Goal: Task Accomplishment & Management: Use online tool/utility

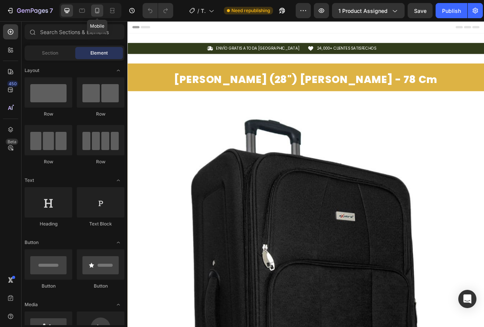
click at [97, 9] on icon at bounding box center [97, 11] width 8 height 8
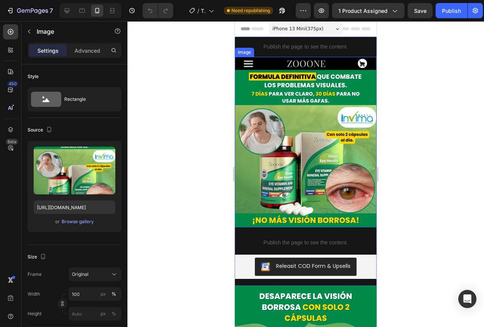
click at [320, 157] on img at bounding box center [306, 142] width 142 height 170
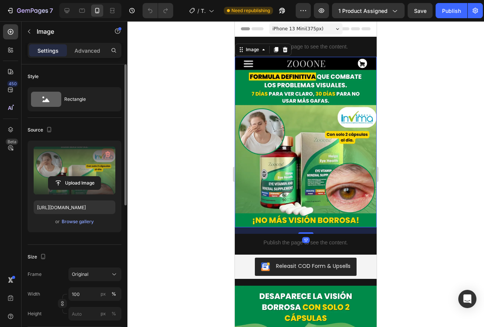
click at [107, 157] on icon "button" at bounding box center [108, 154] width 8 height 8
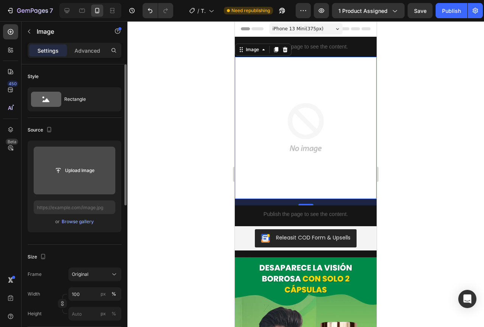
click at [83, 172] on input "file" at bounding box center [74, 170] width 52 height 13
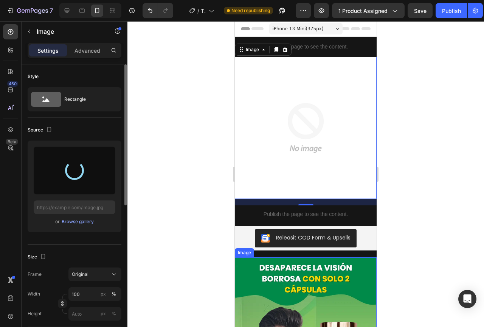
type input "https://cdn.shopify.com/s/files/1/0693/1116/8814/files/gempages_479354518455190…"
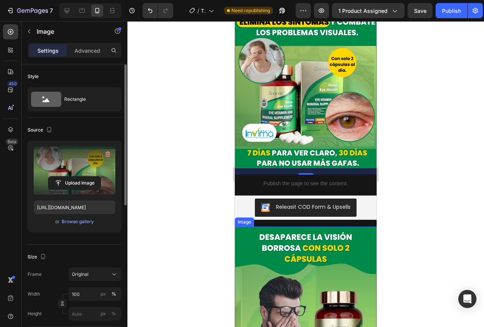
scroll to position [76, 0]
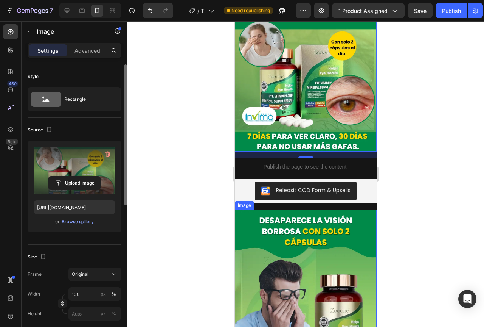
click at [341, 270] on img at bounding box center [306, 295] width 142 height 170
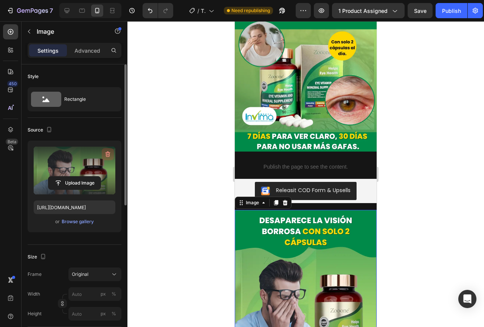
click at [109, 152] on icon "button" at bounding box center [108, 154] width 5 height 6
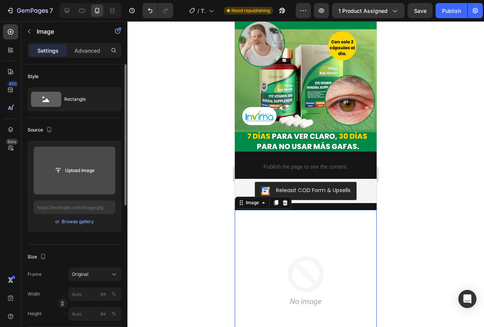
click at [87, 171] on input "file" at bounding box center [74, 170] width 52 height 13
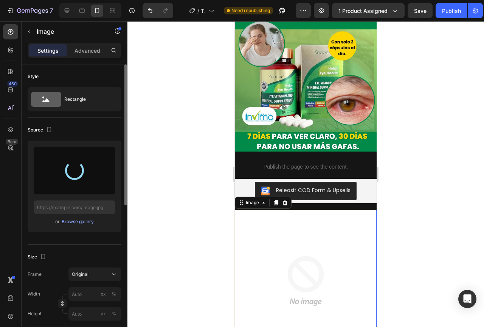
type input "https://cdn.shopify.com/s/files/1/0693/1116/8814/files/gempages_479354518455190…"
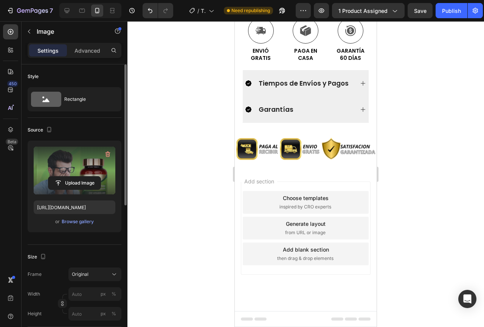
scroll to position [1741, 0]
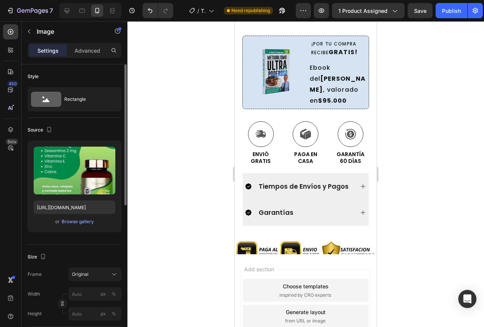
scroll to position [1938, 0]
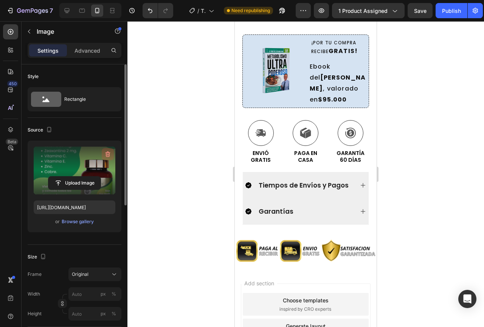
click at [108, 153] on icon "button" at bounding box center [108, 154] width 8 height 8
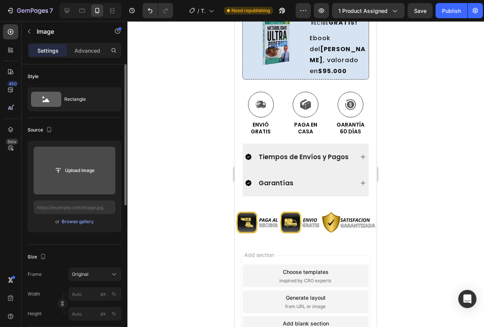
click at [73, 174] on input "file" at bounding box center [74, 170] width 52 height 13
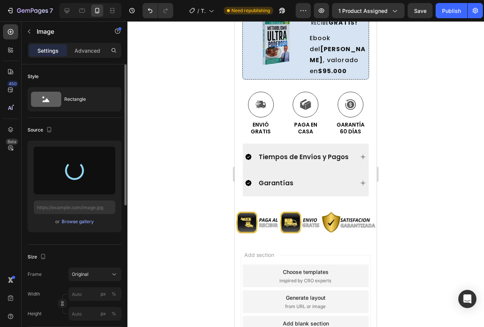
type input "https://cdn.shopify.com/s/files/1/0693/1116/8814/files/gempages_479354518455190…"
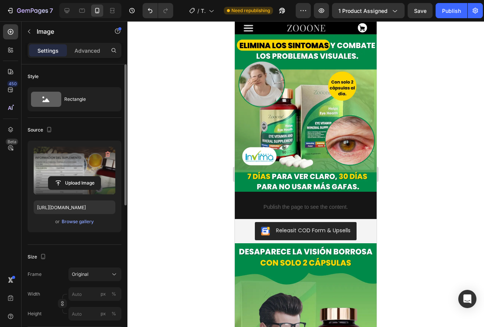
scroll to position [0, 0]
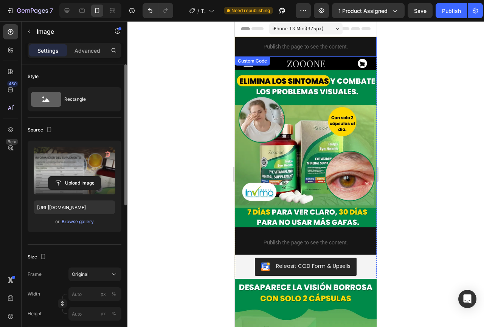
click at [303, 47] on p "Publish the page to see the content." at bounding box center [306, 47] width 142 height 8
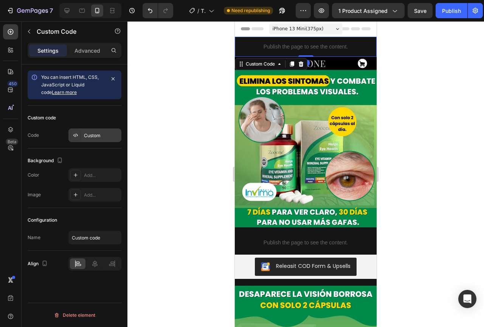
click at [90, 132] on div "Custom" at bounding box center [102, 135] width 36 height 7
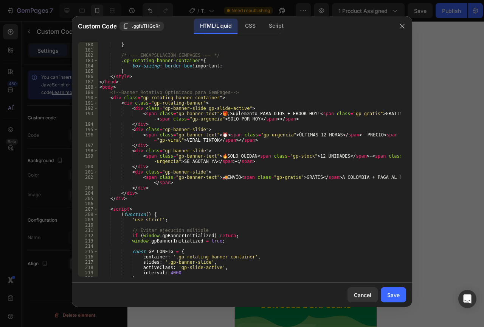
scroll to position [954, 0]
drag, startPoint x: 247, startPoint y: 115, endPoint x: 222, endPoint y: 113, distance: 25.0
click at [222, 113] on div "} /* === ENCAPSULACIÓN GEMPAGES === */ .gp-rotating-banner-container * { box-si…" at bounding box center [249, 164] width 303 height 245
type textarea "<span class="gp-banner-text">🎁 ¡SUPLEMENTO PARA OJOS + EBOOK HOY! <span class="…"
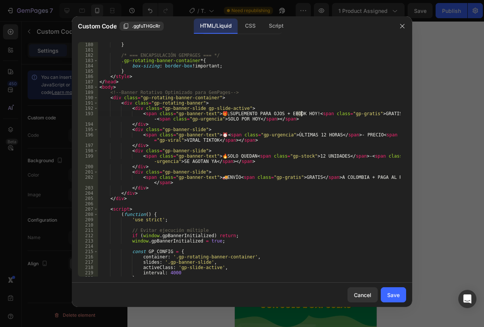
click at [249, 204] on div "} /* === ENCAPSULACIÓN GEMPAGES === */ .gp-rotating-banner-container * { box-si…" at bounding box center [249, 164] width 303 height 245
click at [391, 298] on div "Save" at bounding box center [393, 295] width 12 height 8
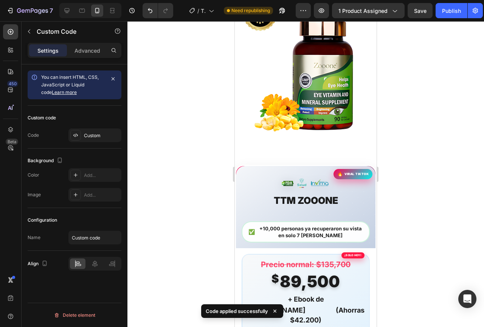
scroll to position [492, 0]
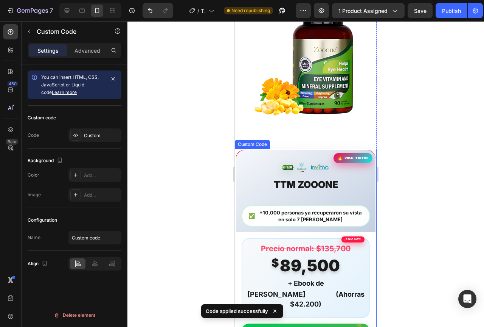
click at [319, 190] on span "Luteina para los ojos" at bounding box center [306, 195] width 106 height 11
click at [90, 128] on div "Custom code Code Custom" at bounding box center [75, 127] width 94 height 43
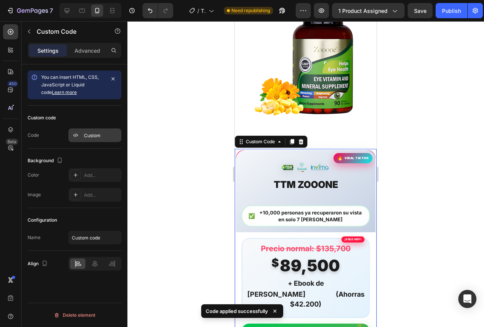
click at [99, 133] on div "Custom" at bounding box center [102, 135] width 36 height 7
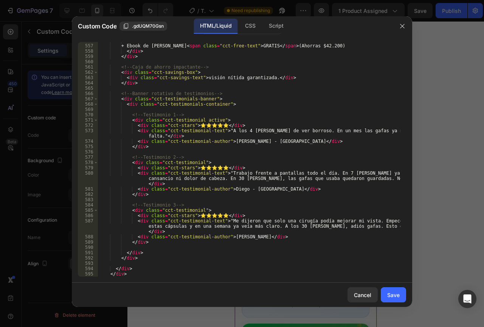
scroll to position [2853, 0]
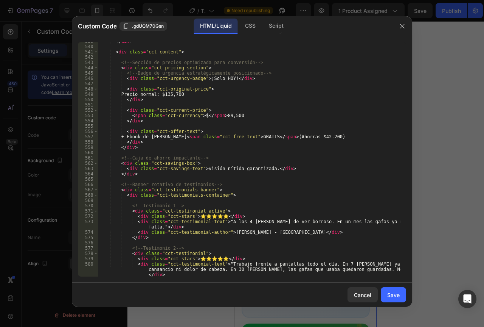
click at [261, 168] on div "</ div > < div class = "cct-content" > <!-- Sección de precios optimizada para …" at bounding box center [249, 161] width 303 height 245
drag, startPoint x: 262, startPoint y: 169, endPoint x: 200, endPoint y: 167, distance: 61.7
click at [200, 167] on div "</ div > < div class = "cct-content" > <!-- Sección de precios optimizada para …" at bounding box center [249, 161] width 303 height 245
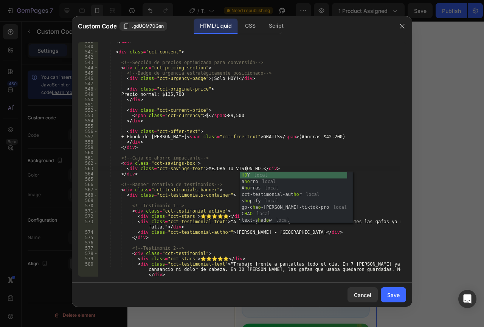
scroll to position [0, 12]
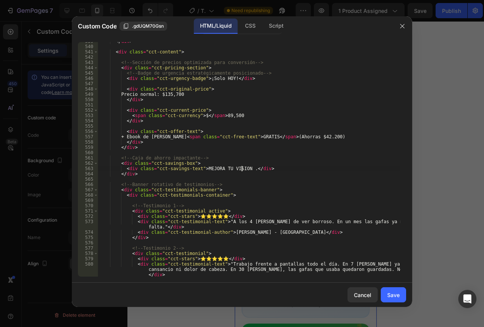
type textarea "<div class="cct-savings-text">MEJORA TU VISION YA.</div>"
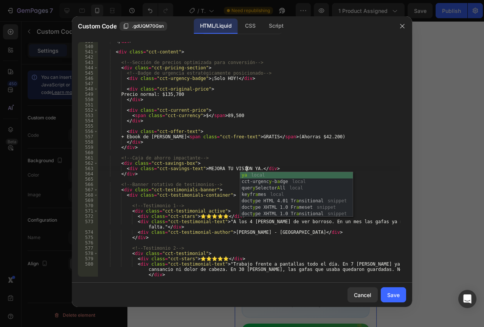
click at [315, 153] on div "</ div > < div class = "cct-content" > <!-- Sección de precios optimizada para …" at bounding box center [249, 161] width 303 height 245
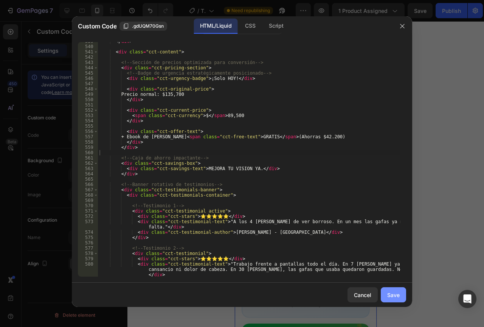
click at [400, 299] on button "Save" at bounding box center [393, 294] width 25 height 15
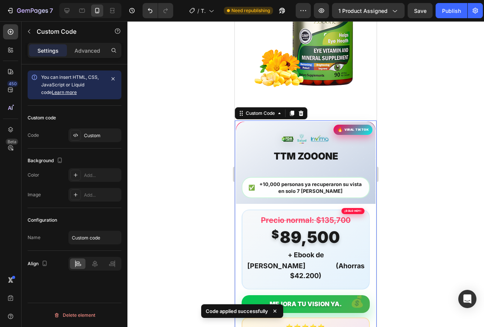
scroll to position [568, 0]
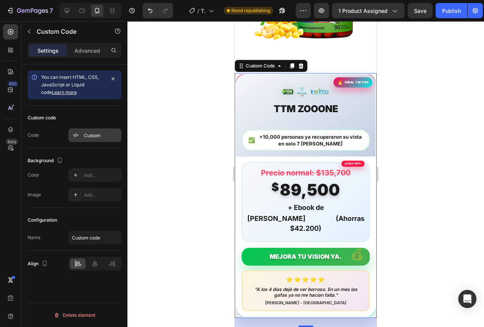
click at [98, 134] on div "Custom" at bounding box center [102, 135] width 36 height 7
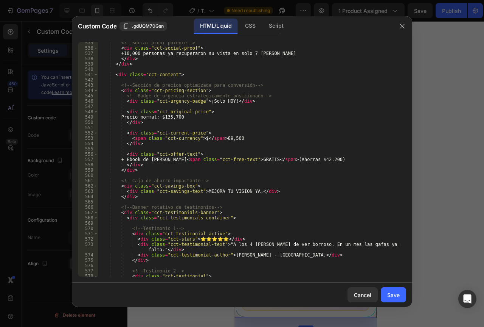
scroll to position [2785, 0]
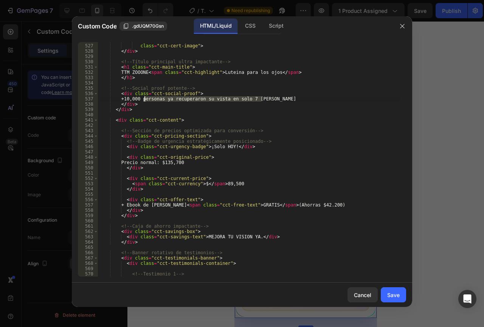
drag, startPoint x: 263, startPoint y: 100, endPoint x: 145, endPoint y: 101, distance: 118.1
click at [145, 101] on div "alt = "Certificaciones FDA Salud Invima" class = "cct-cert-image" > </ div > <!…" at bounding box center [249, 160] width 303 height 245
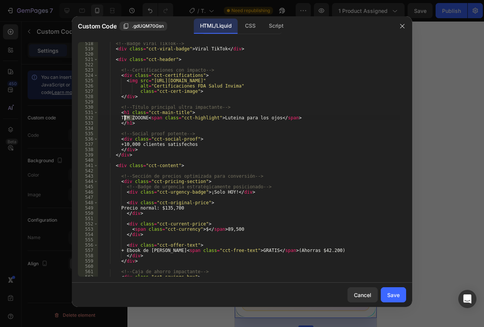
drag, startPoint x: 133, startPoint y: 117, endPoint x: 124, endPoint y: 117, distance: 8.7
click at [124, 117] on div "<!-- Badge viral TikTok --> < div class = "cct-viral-badge" > Viral TikTok </ d…" at bounding box center [249, 163] width 303 height 245
drag, startPoint x: 294, startPoint y: 118, endPoint x: 242, endPoint y: 117, distance: 51.5
click at [242, 117] on div "<!-- Badge viral TikTok --> < div class = "cct-viral-badge" > Viral TikTok </ d…" at bounding box center [249, 163] width 303 height 245
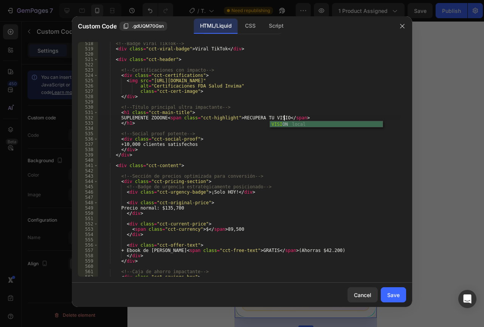
scroll to position [0, 16]
click at [167, 117] on div "<!-- Badge viral TikTok --> < div class = "cct-viral-badge" > Viral TikTok </ d…" at bounding box center [249, 163] width 303 height 245
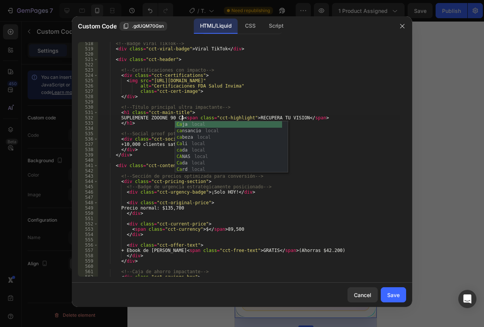
scroll to position [0, 7]
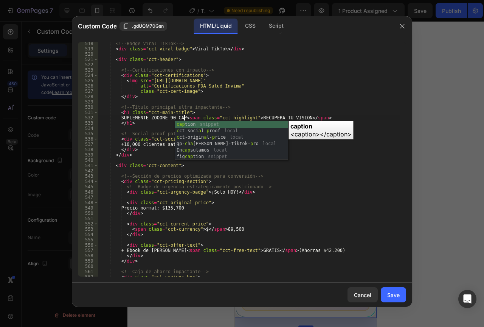
click at [239, 105] on div "<!-- Badge viral TikTok --> < div class = "cct-viral-badge" > Viral TikTok </ d…" at bounding box center [249, 163] width 303 height 245
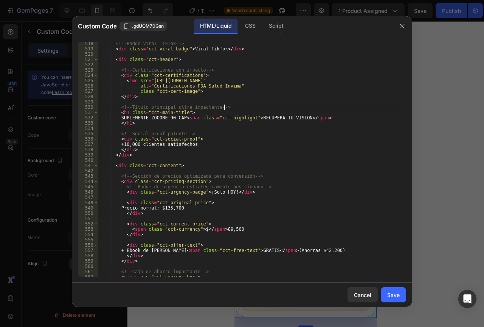
click at [168, 120] on div "<!-- Badge viral TikTok --> < div class = "cct-viral-badge" > Viral TikTok </ d…" at bounding box center [249, 163] width 303 height 245
type textarea "SUPLEMENTE ZOOONE - 90 CAP <span class="cct-highlight"> RECUPERA TU VISION</spa…"
click at [390, 295] on div "Save" at bounding box center [393, 295] width 12 height 8
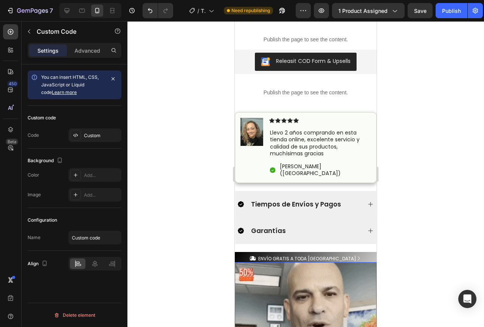
scroll to position [908, 0]
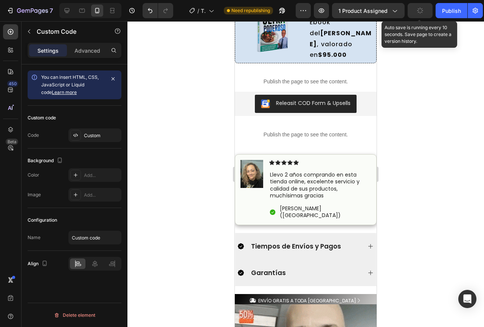
click at [415, 8] on button "button" at bounding box center [420, 10] width 25 height 15
click at [422, 12] on icon "button" at bounding box center [421, 11] width 8 height 8
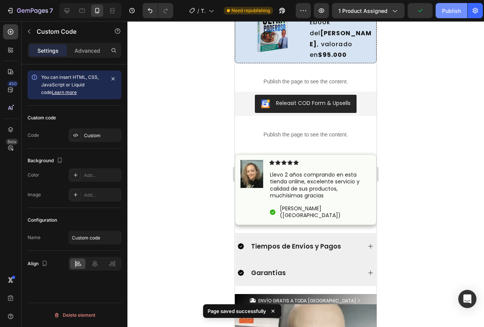
click at [446, 12] on div "Publish" at bounding box center [451, 11] width 19 height 8
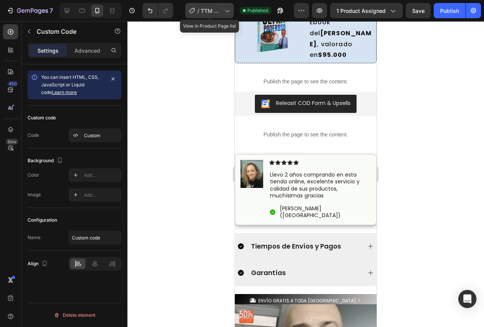
click at [208, 10] on span "TTM ZOOONE" at bounding box center [211, 11] width 21 height 8
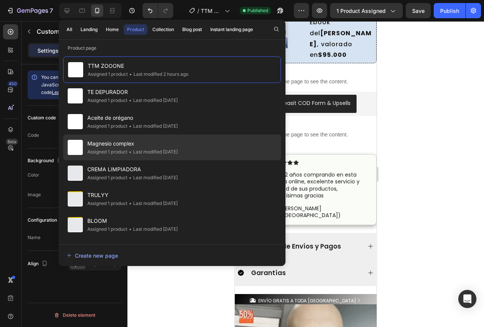
click at [165, 142] on span "Magnesio complex" at bounding box center [132, 143] width 90 height 9
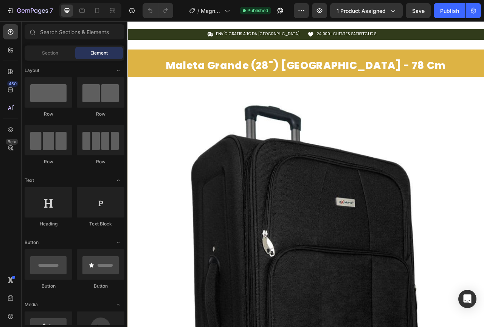
scroll to position [719, 0]
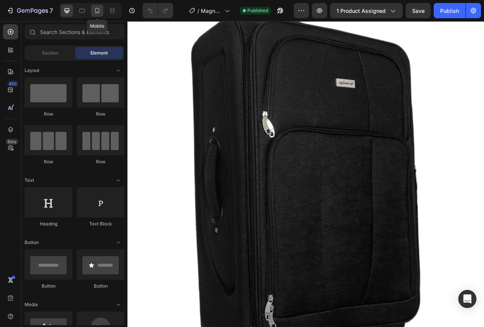
click at [95, 16] on div at bounding box center [97, 11] width 12 height 12
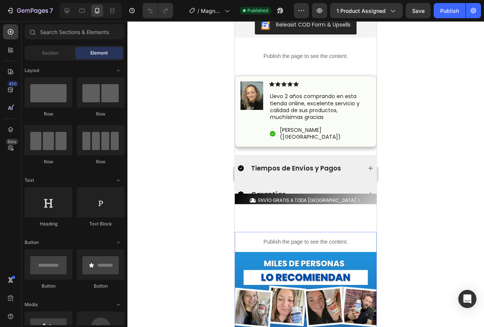
scroll to position [1132, 0]
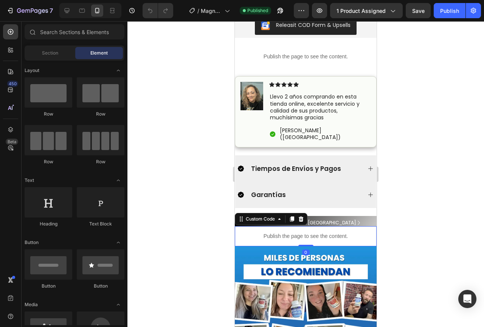
click at [325, 232] on p "Publish the page to see the content." at bounding box center [306, 236] width 142 height 8
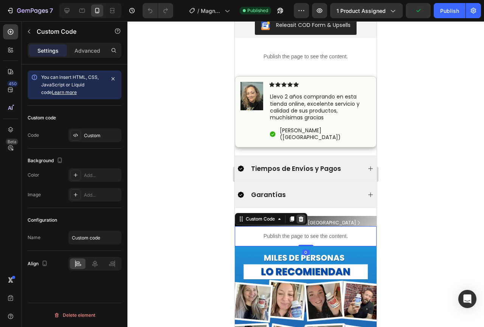
click at [302, 216] on icon at bounding box center [301, 219] width 6 height 6
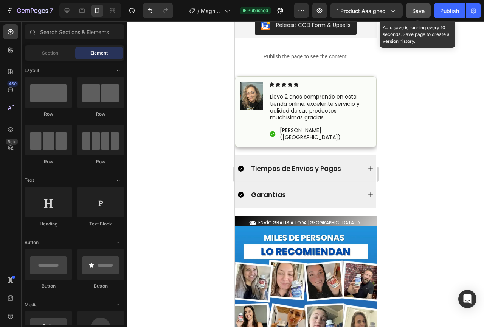
click at [419, 12] on span "Save" at bounding box center [418, 11] width 12 height 6
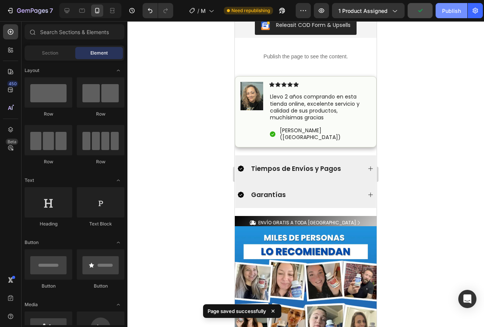
click at [448, 13] on div "Publish" at bounding box center [451, 11] width 19 height 8
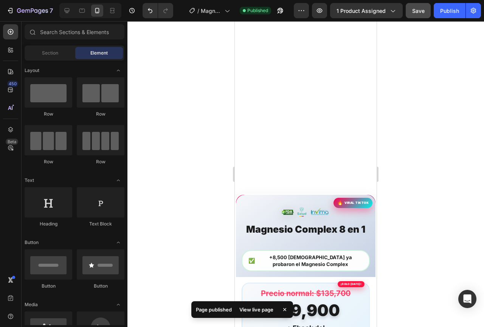
scroll to position [414, 0]
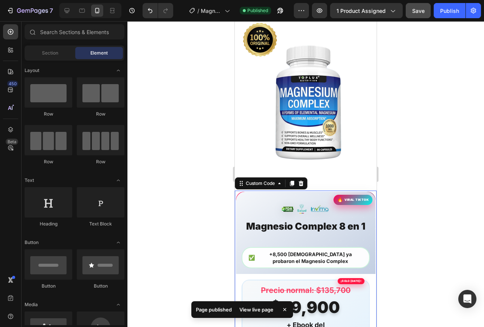
click at [335, 222] on h1 "Magnesio Complex 8 en 1 OFERTA [DATE]" at bounding box center [306, 232] width 128 height 22
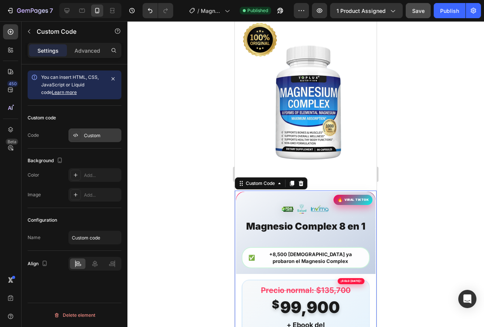
click at [92, 131] on div "Custom" at bounding box center [94, 135] width 53 height 14
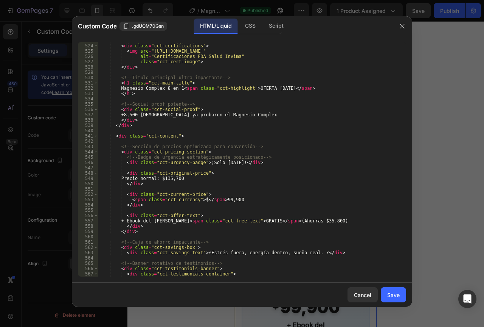
scroll to position [2724, 0]
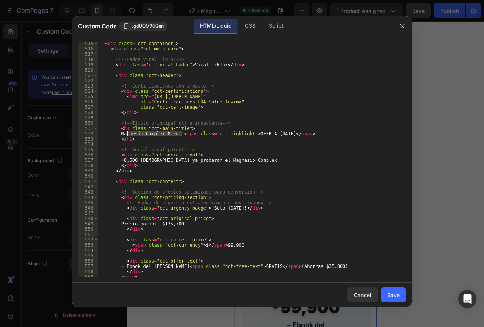
drag, startPoint x: 182, startPoint y: 135, endPoint x: 127, endPoint y: 135, distance: 55.2
click at [127, 135] on div "< div class = "cct-container" > < div class = "cct-main-card" > <!-- Badge vira…" at bounding box center [249, 163] width 303 height 245
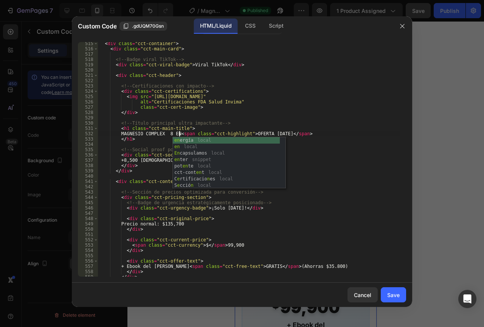
scroll to position [0, 7]
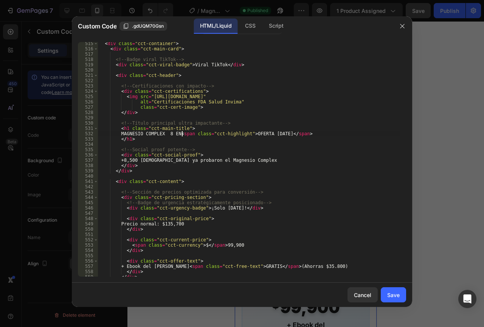
type textarea "MAGNESIO COMPLEX 8 EN 1 <span class="cct-highlight">OFERTA [DATE]</span>"
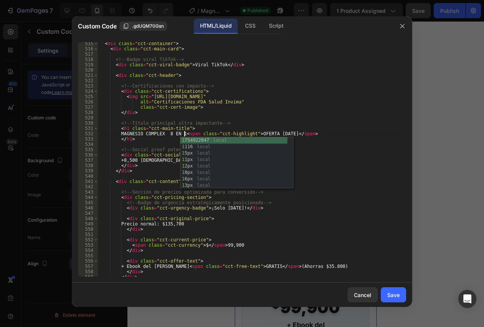
click at [158, 143] on div "< div class = "cct-container" > < div class = "cct-main-card" > <!-- Badge vira…" at bounding box center [249, 163] width 303 height 245
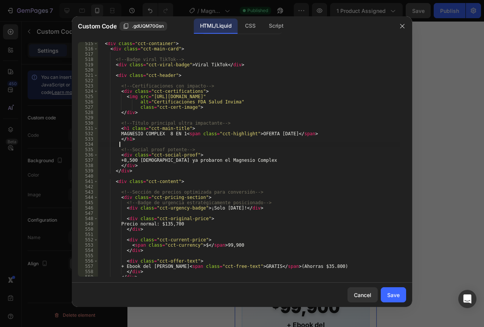
scroll to position [0, 1]
click at [254, 160] on div "< div class = "cct-container" > < div class = "cct-main-card" > <!-- Badge vira…" at bounding box center [249, 163] width 303 height 245
type textarea "+8,500 [DEMOGRAPHIC_DATA] ya probaron el Magnesio Complex"
click at [396, 292] on div "Save" at bounding box center [393, 295] width 12 height 8
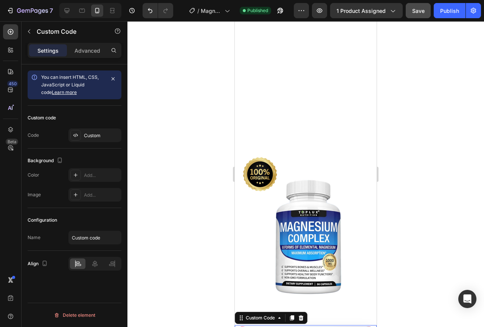
scroll to position [262, 0]
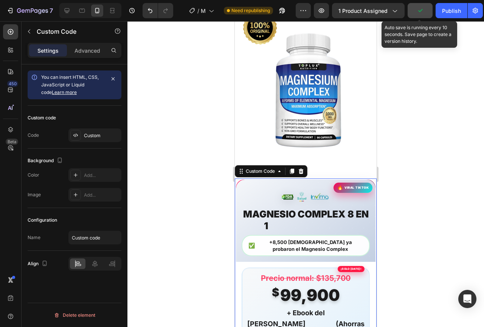
click at [424, 11] on icon "button" at bounding box center [421, 11] width 8 height 8
click at [420, 12] on icon "button" at bounding box center [421, 11] width 8 height 8
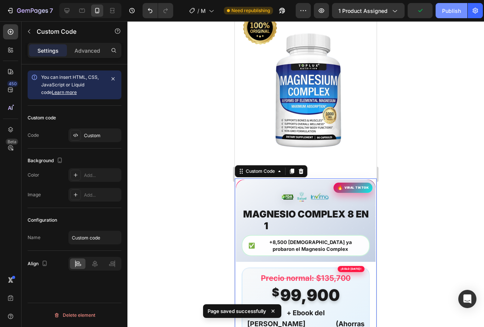
click at [447, 10] on div "Publish" at bounding box center [451, 11] width 19 height 8
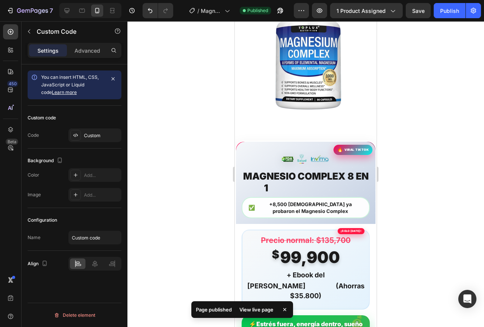
scroll to position [303, 0]
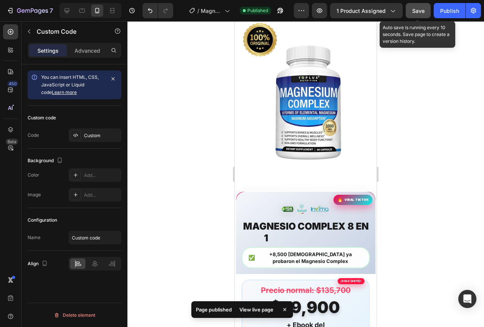
click at [426, 10] on button "Save" at bounding box center [418, 10] width 25 height 15
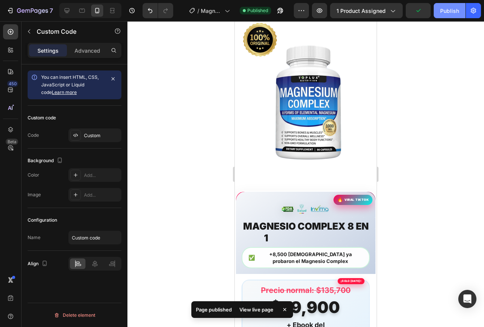
click at [444, 11] on div "Publish" at bounding box center [449, 11] width 19 height 8
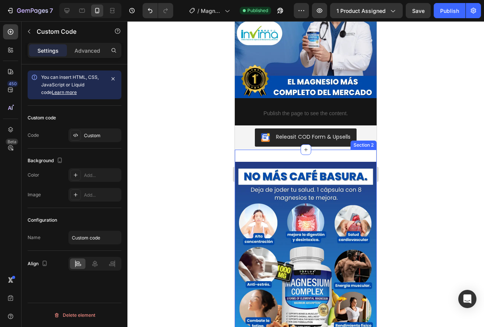
scroll to position [0, 0]
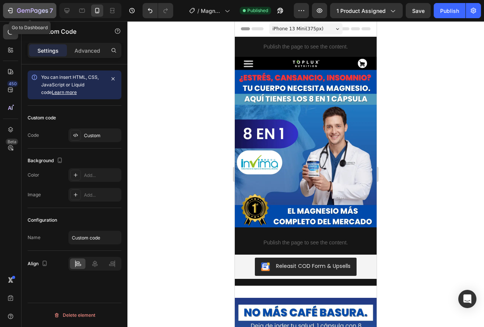
click at [11, 11] on icon "button" at bounding box center [9, 10] width 3 height 2
